Goal: Task Accomplishment & Management: Use online tool/utility

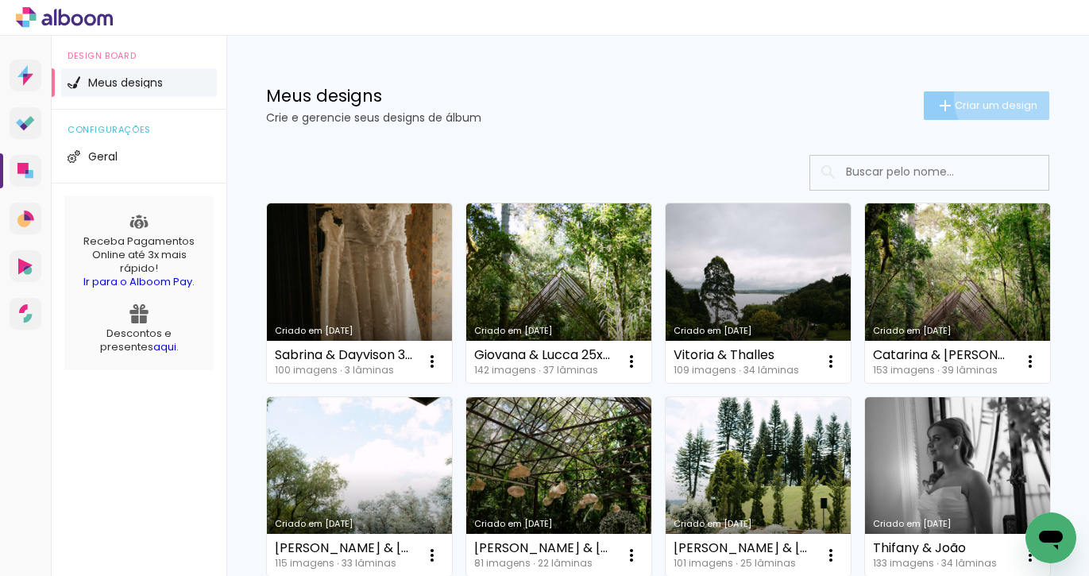
click at [992, 100] on span "Criar um design" at bounding box center [996, 105] width 83 height 10
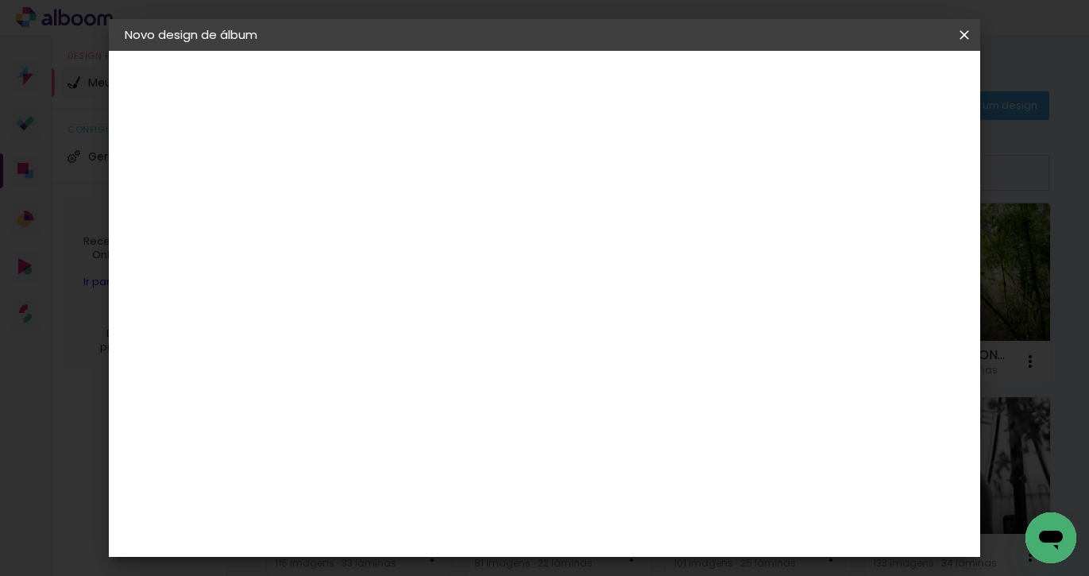
click at [385, 218] on input at bounding box center [385, 213] width 0 height 25
type input "Thais & Mauricio"
type paper-input "Thais & Mauricio"
click at [0, 0] on slot "Avançar" at bounding box center [0, 0] width 0 height 0
click at [0, 0] on slot "Tamanho Livre" at bounding box center [0, 0] width 0 height 0
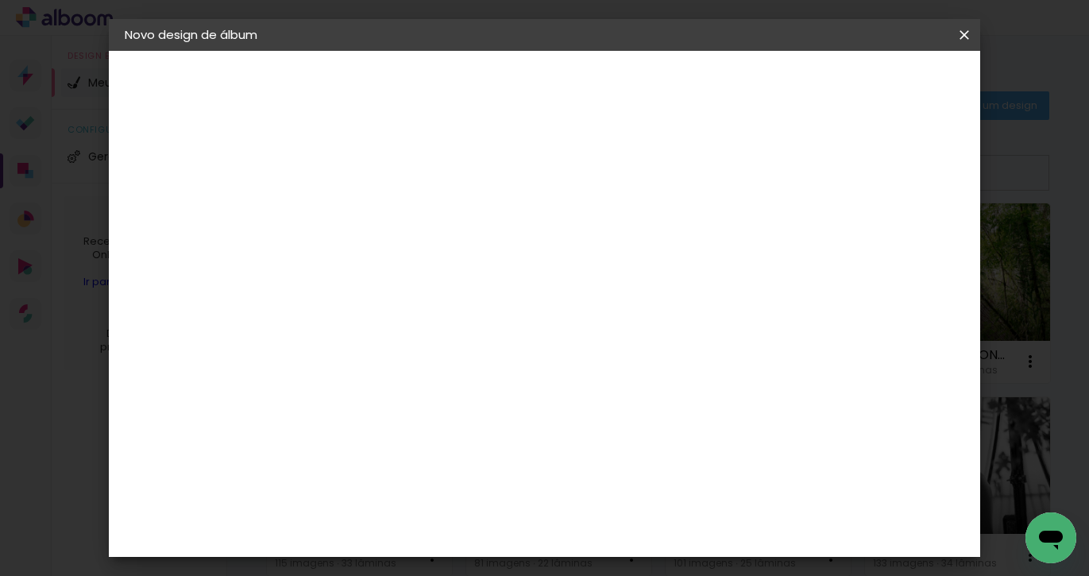
click at [0, 0] on slot "Avançar" at bounding box center [0, 0] width 0 height 0
click at [331, 413] on input "30" at bounding box center [334, 411] width 41 height 24
drag, startPoint x: 356, startPoint y: 411, endPoint x: 336, endPoint y: 409, distance: 19.9
click at [336, 409] on div "30" at bounding box center [344, 411] width 60 height 24
type paper-input "30"
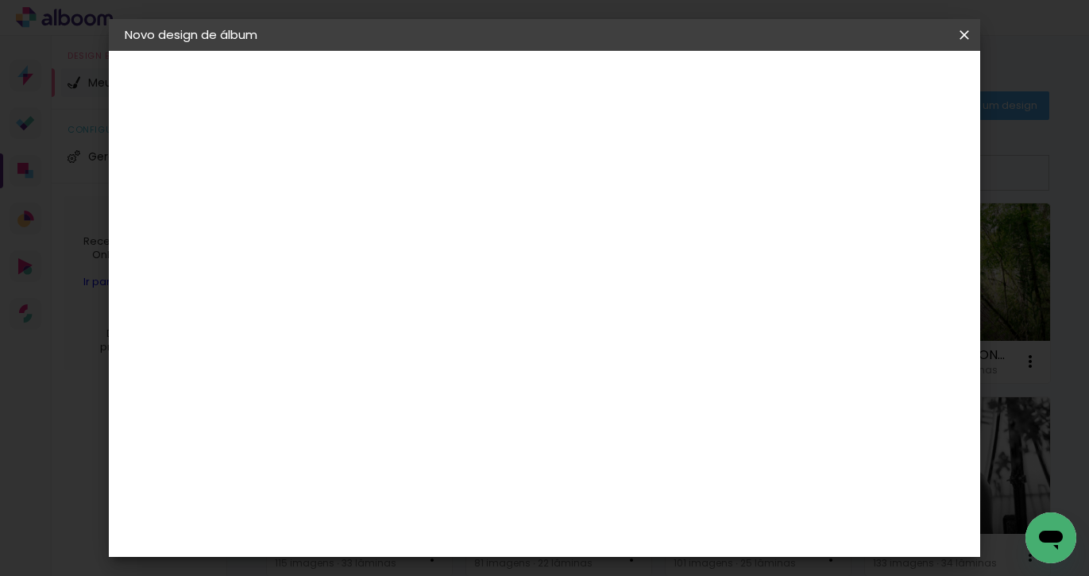
click at [487, 436] on div at bounding box center [495, 462] width 150 height 100
click at [705, 249] on div "30 cm cm cm mm A maioria das encadernadoras sugere 5mm de sangria." at bounding box center [609, 264] width 589 height 127
click at [354, 412] on input "30" at bounding box center [334, 411] width 41 height 24
drag, startPoint x: 354, startPoint y: 412, endPoint x: 323, endPoint y: 412, distance: 31.8
click at [323, 412] on div "30" at bounding box center [344, 411] width 60 height 24
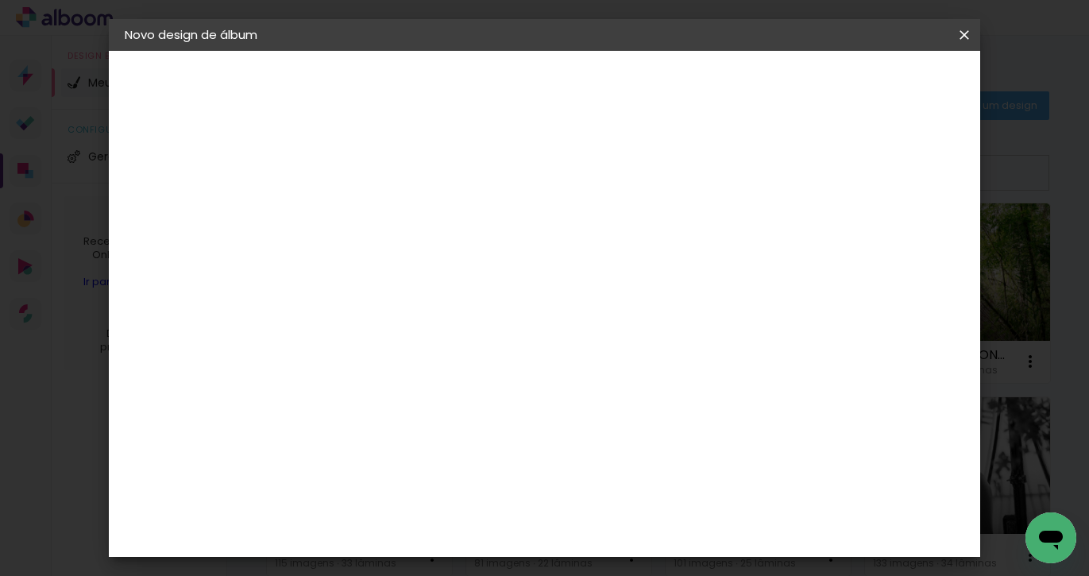
click at [679, 218] on div "30 cm cm cm mm A maioria das encadernadoras sugere 5mm de sangria." at bounding box center [609, 264] width 589 height 127
click at [352, 249] on input "30" at bounding box center [334, 261] width 41 height 24
drag, startPoint x: 356, startPoint y: 264, endPoint x: 318, endPoint y: 263, distance: 38.1
click at [318, 263] on div "30" at bounding box center [344, 261] width 60 height 24
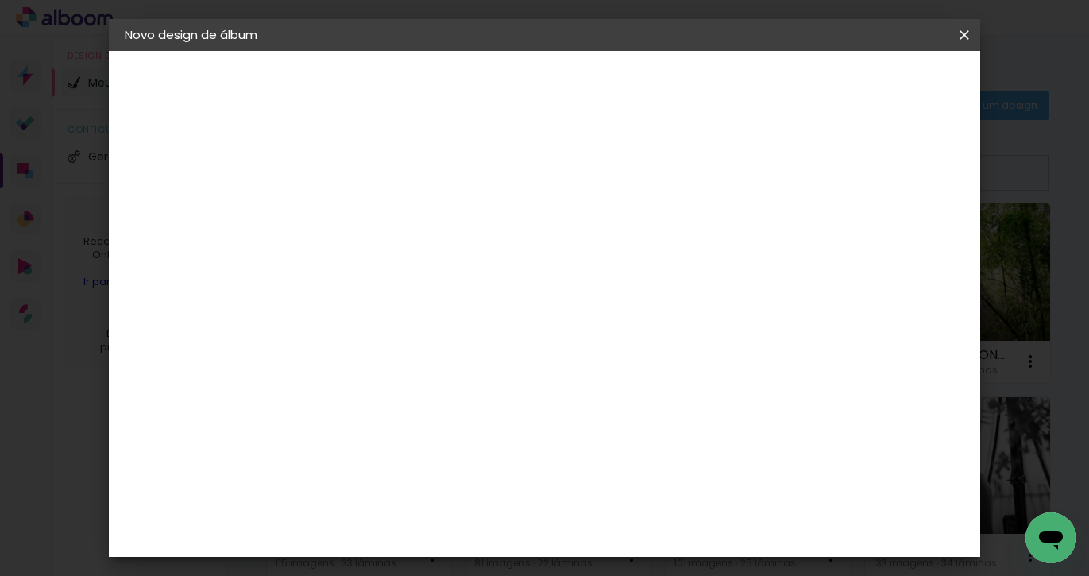
scroll to position [0, 0]
click at [520, 245] on span "30" at bounding box center [517, 249] width 26 height 24
click at [355, 407] on div "cm" at bounding box center [364, 411] width 19 height 24
click at [213, 195] on div "Tamanho livre" at bounding box center [185, 196] width 55 height 22
click at [682, 236] on paper-item "Tamanho Livre" at bounding box center [606, 241] width 153 height 35
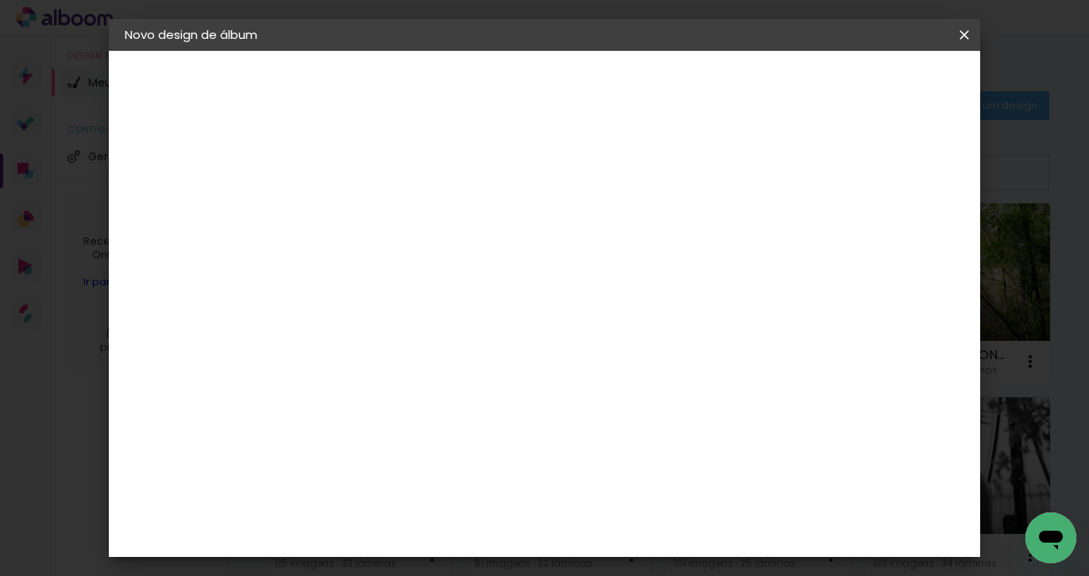
click at [0, 0] on slot "Avançar" at bounding box center [0, 0] width 0 height 0
drag, startPoint x: 350, startPoint y: 410, endPoint x: 331, endPoint y: 412, distance: 18.4
click at [331, 412] on input "30" at bounding box center [334, 411] width 41 height 24
type input "25"
type paper-input "25"
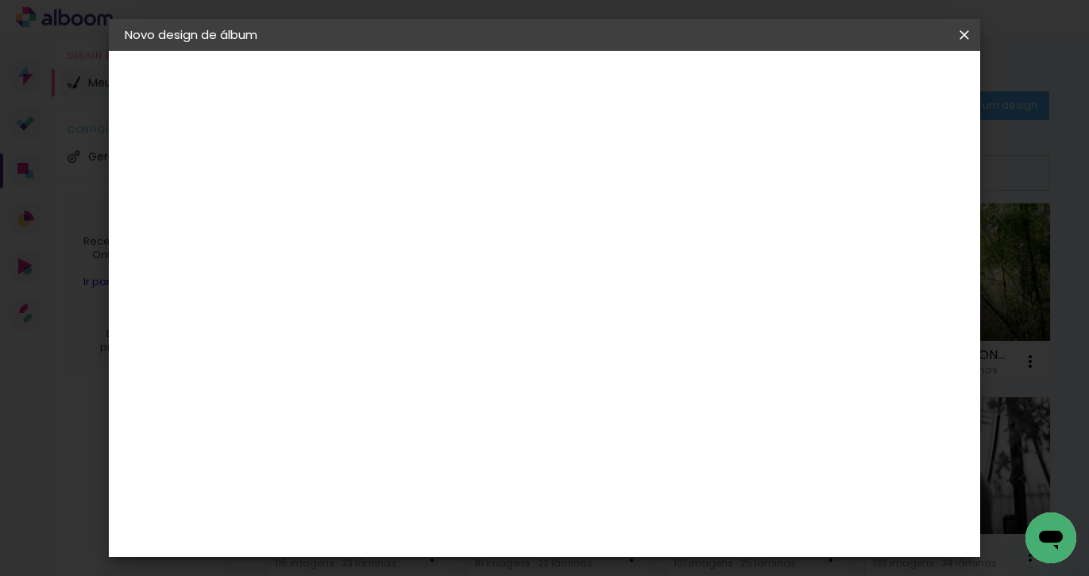
click at [864, 87] on span "Iniciar design" at bounding box center [828, 84] width 72 height 11
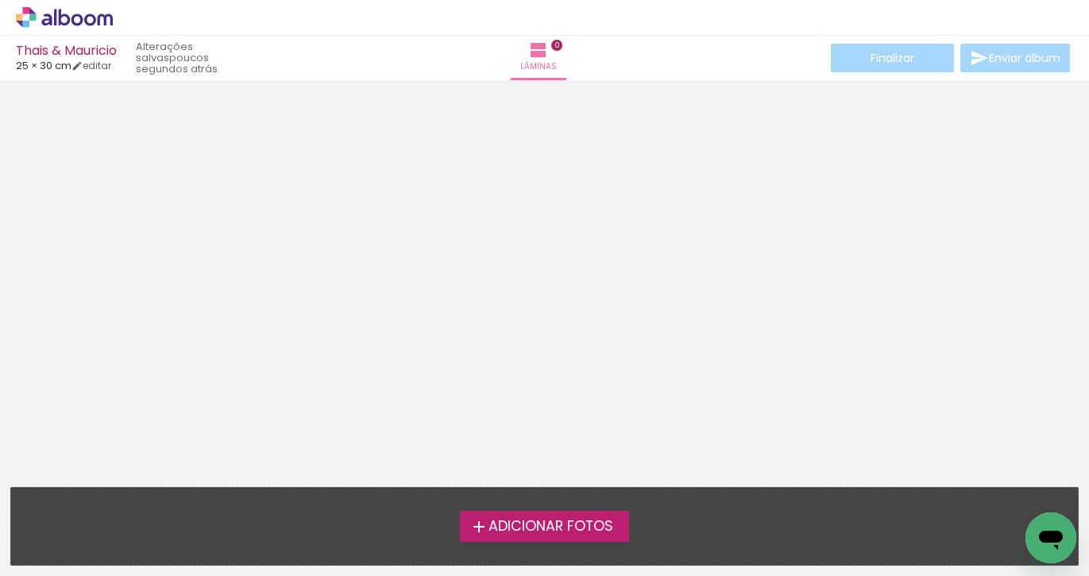
click at [597, 528] on span "Adicionar Fotos" at bounding box center [551, 527] width 125 height 14
click at [0, 0] on input "file" at bounding box center [0, 0] width 0 height 0
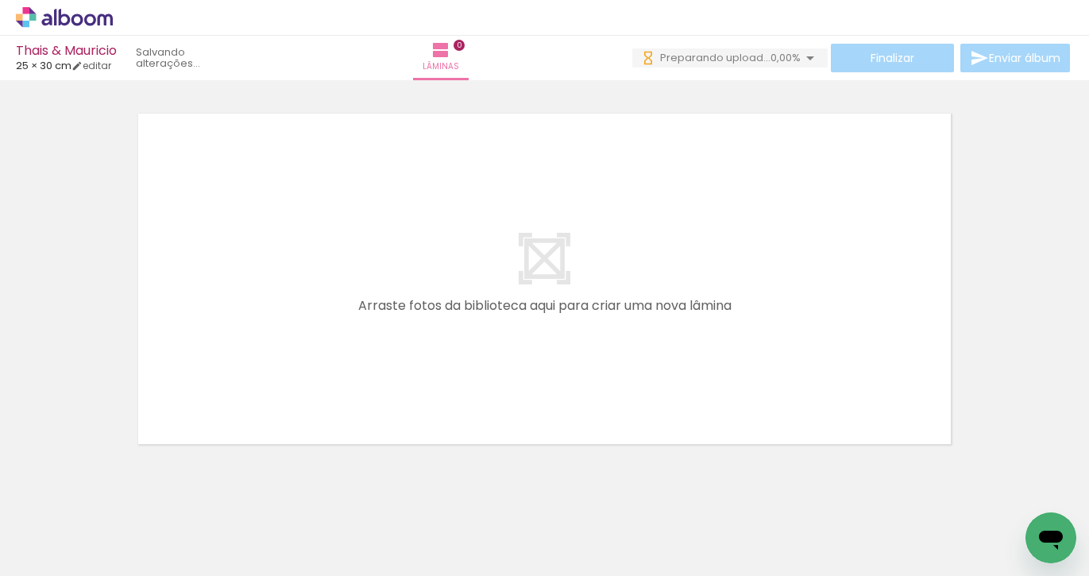
click at [873, 539] on div at bounding box center [871, 523] width 79 height 52
